Goal: Find specific page/section: Find specific page/section

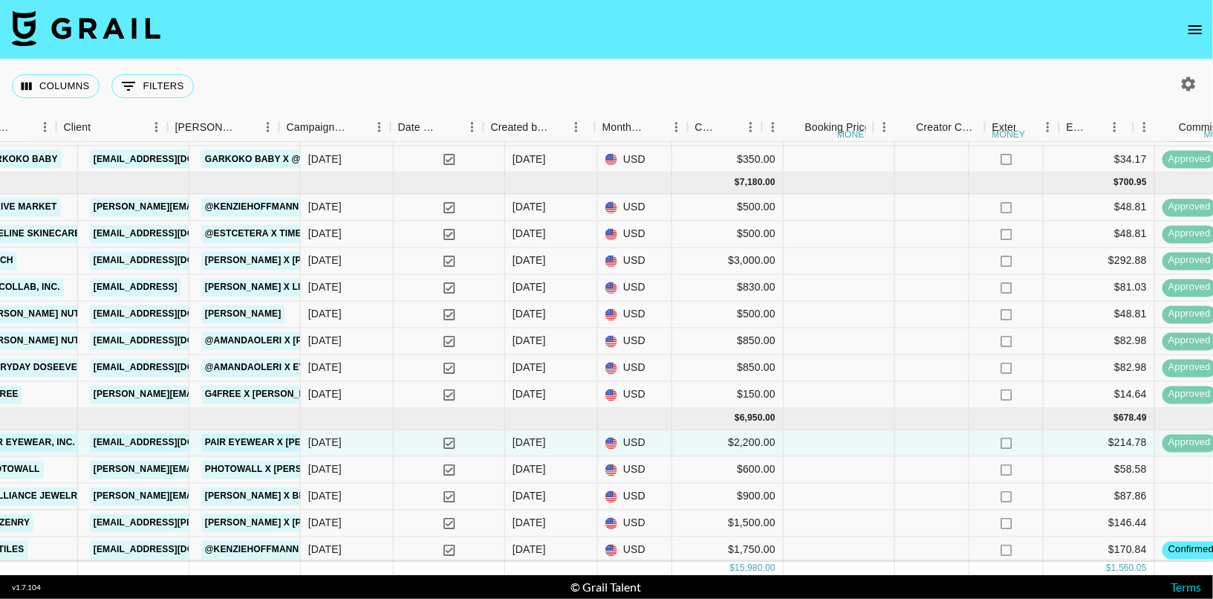
scroll to position [146, 528]
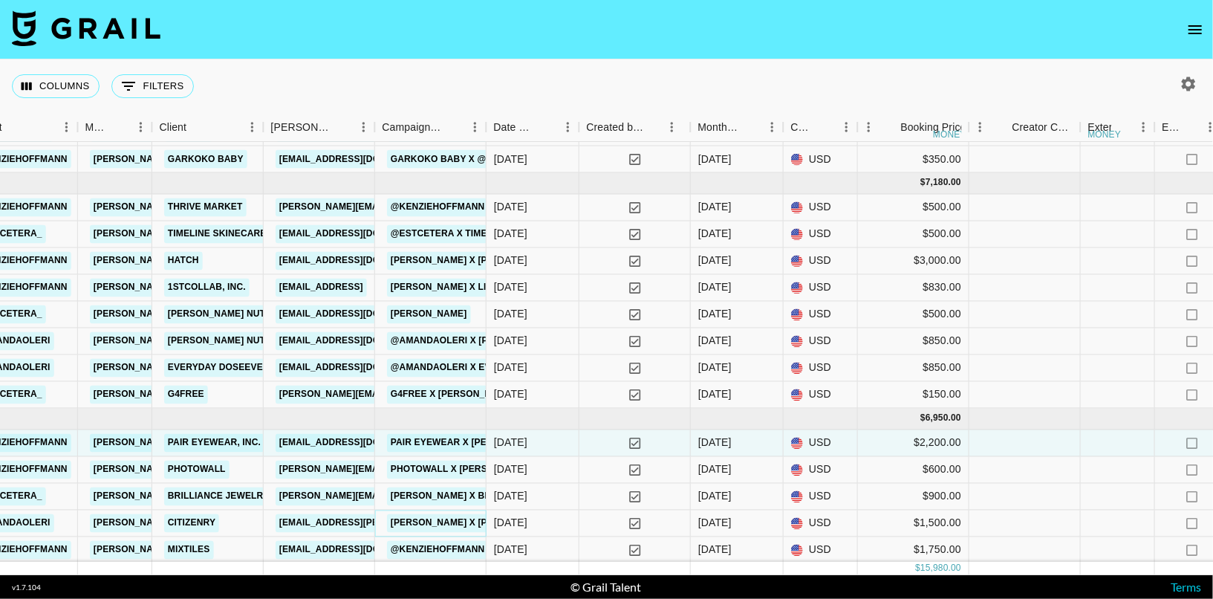
click at [440, 523] on link "[PERSON_NAME] x [PERSON_NAME]" at bounding box center [472, 523] width 171 height 19
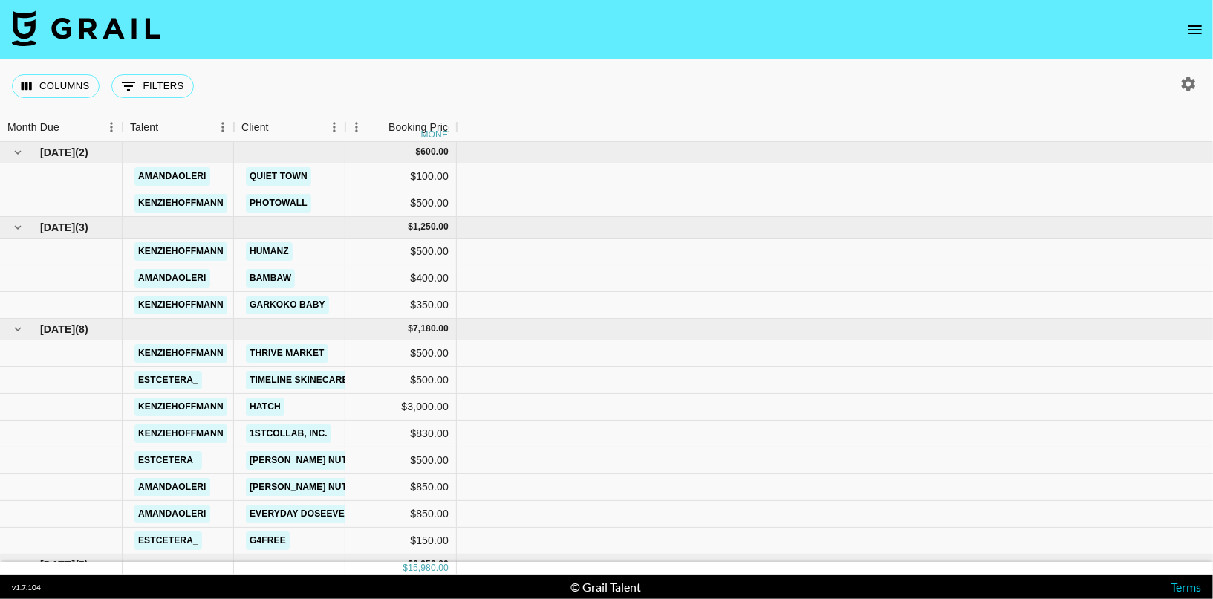
scroll to position [146, 0]
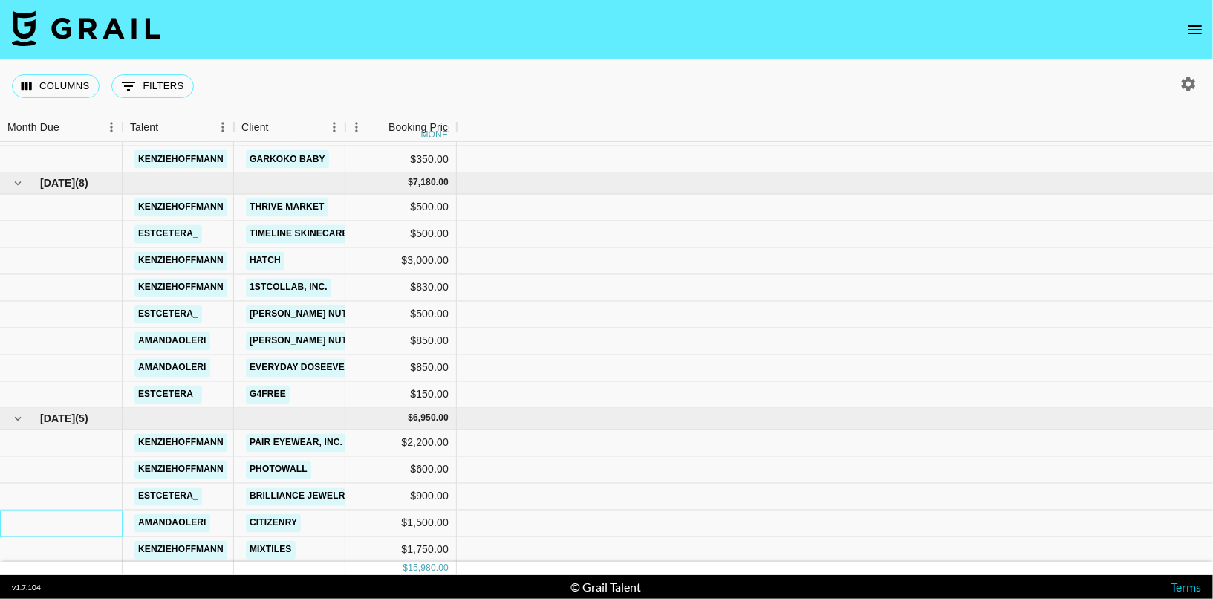
click at [71, 528] on div at bounding box center [61, 523] width 123 height 27
